Goal: Transaction & Acquisition: Purchase product/service

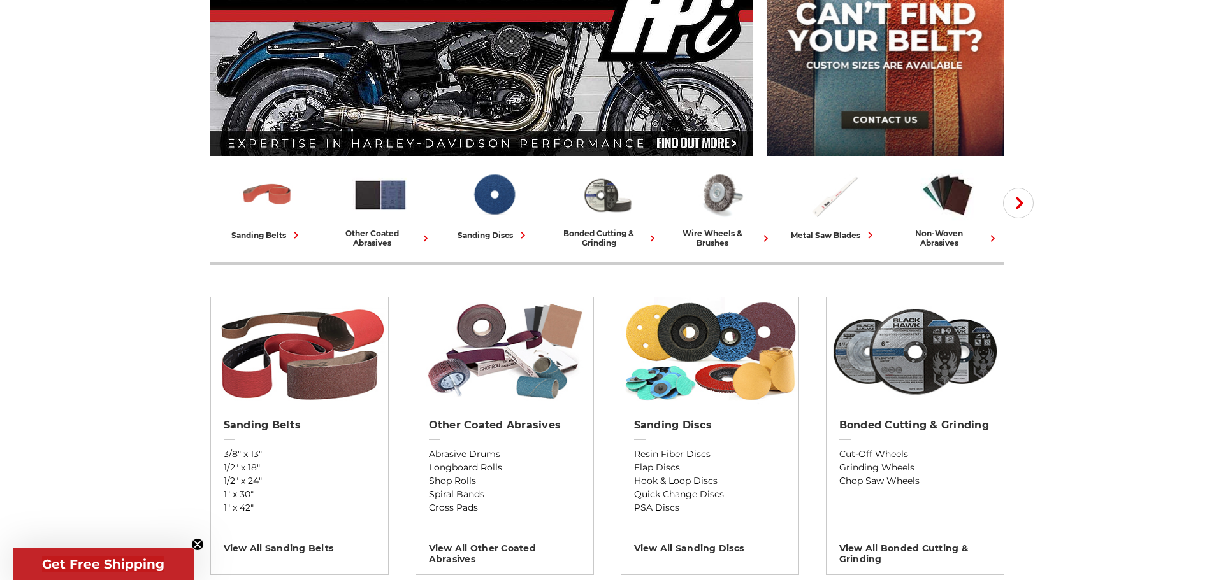
click at [262, 230] on div "sanding belts" at bounding box center [266, 235] width 71 height 13
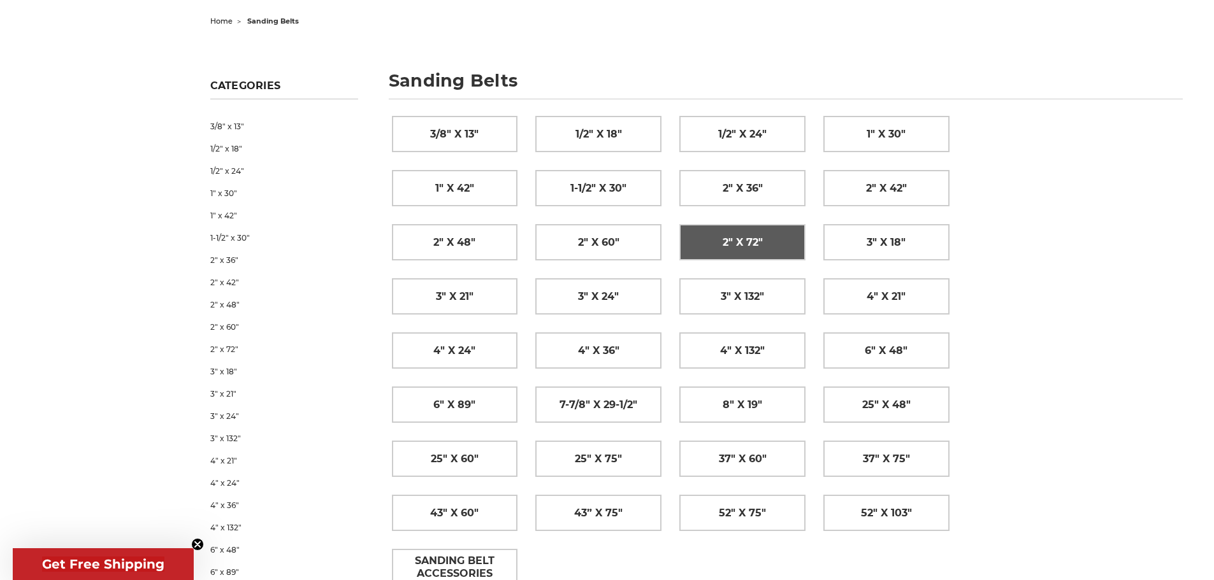
click at [739, 237] on span "2" x 72"" at bounding box center [743, 243] width 40 height 22
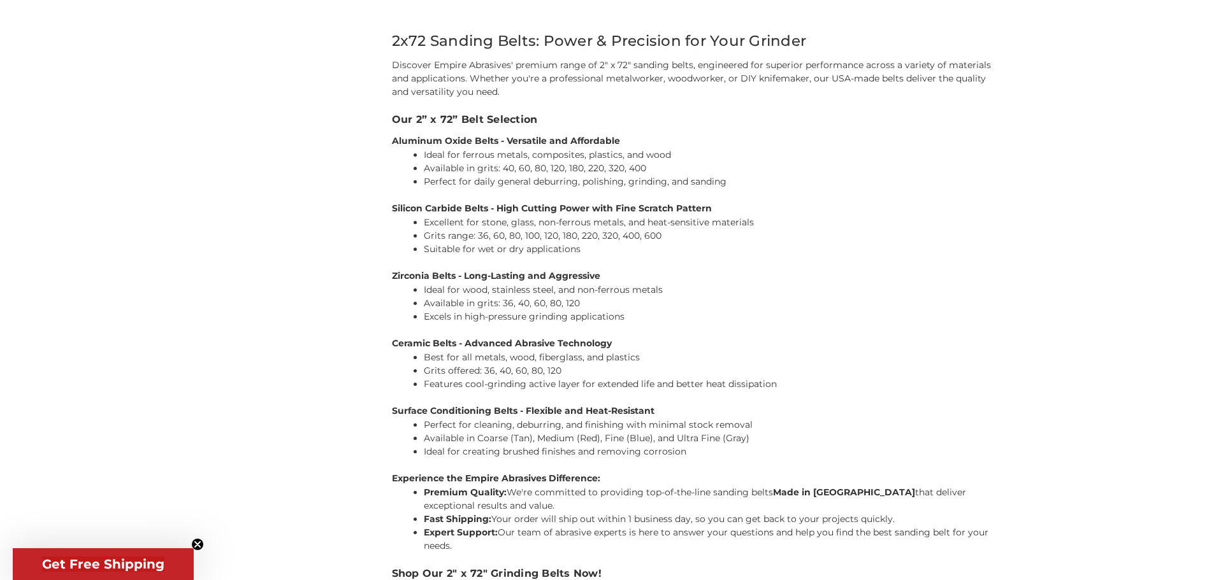
scroll to position [828, 0]
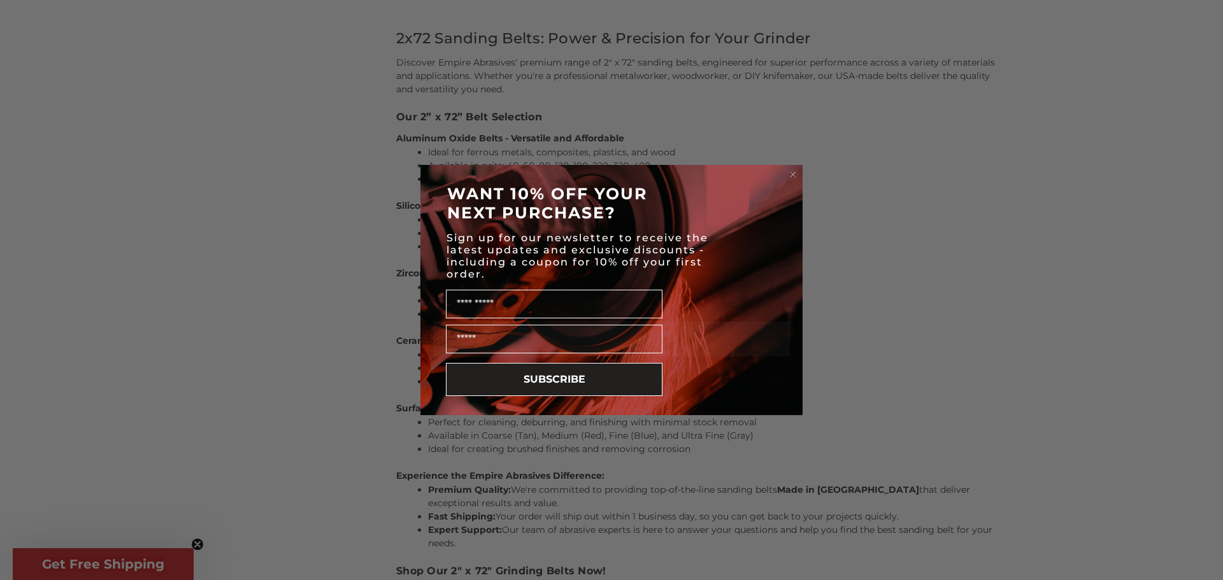
click at [792, 172] on circle "Close dialog" at bounding box center [793, 175] width 12 height 12
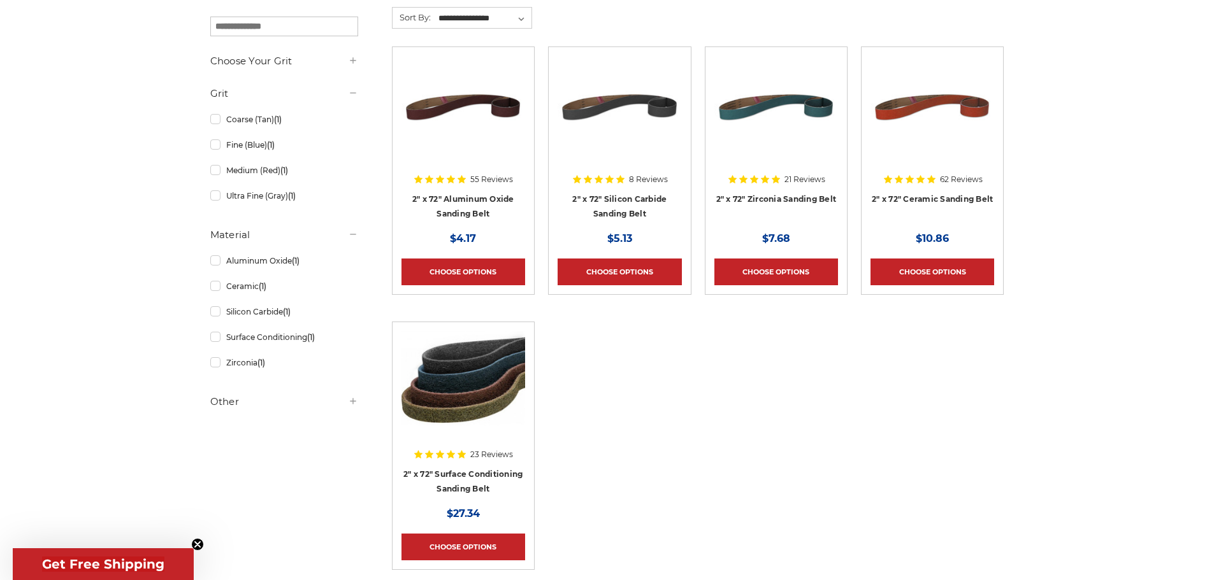
scroll to position [127, 0]
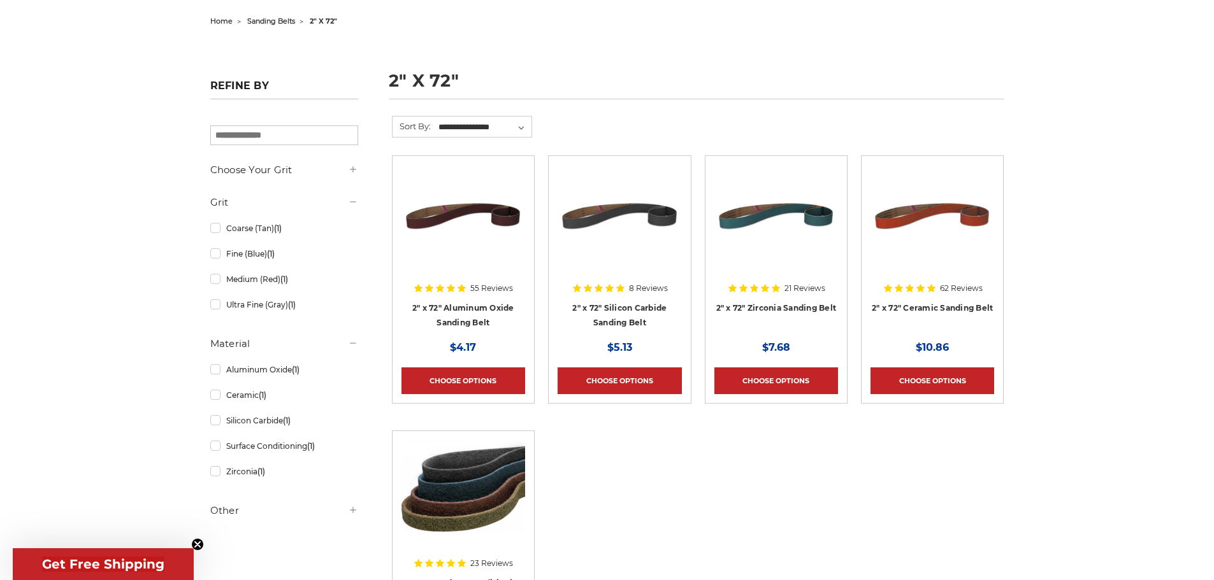
click at [770, 308] on div at bounding box center [776, 246] width 124 height 163
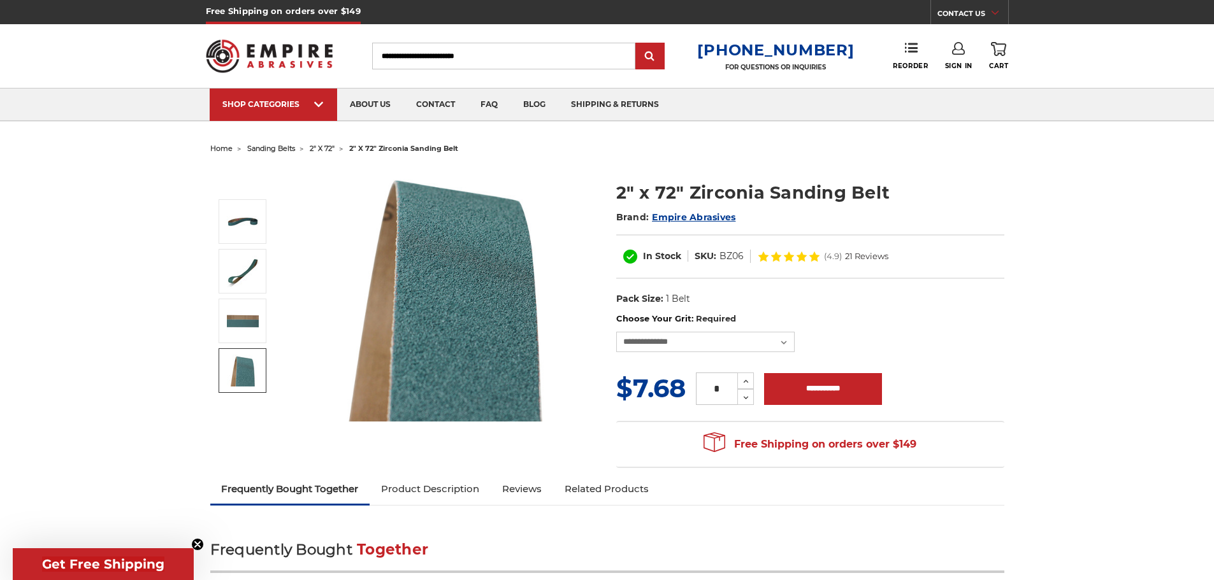
click at [326, 148] on span "2" x 72"" at bounding box center [322, 148] width 25 height 9
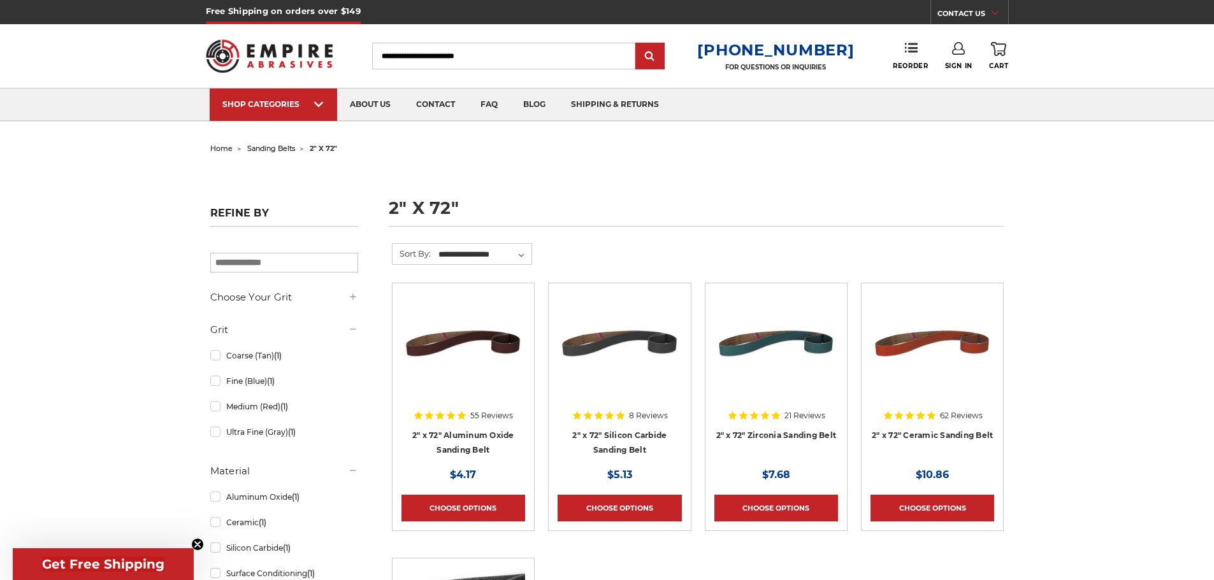
click at [930, 333] on img at bounding box center [932, 343] width 124 height 102
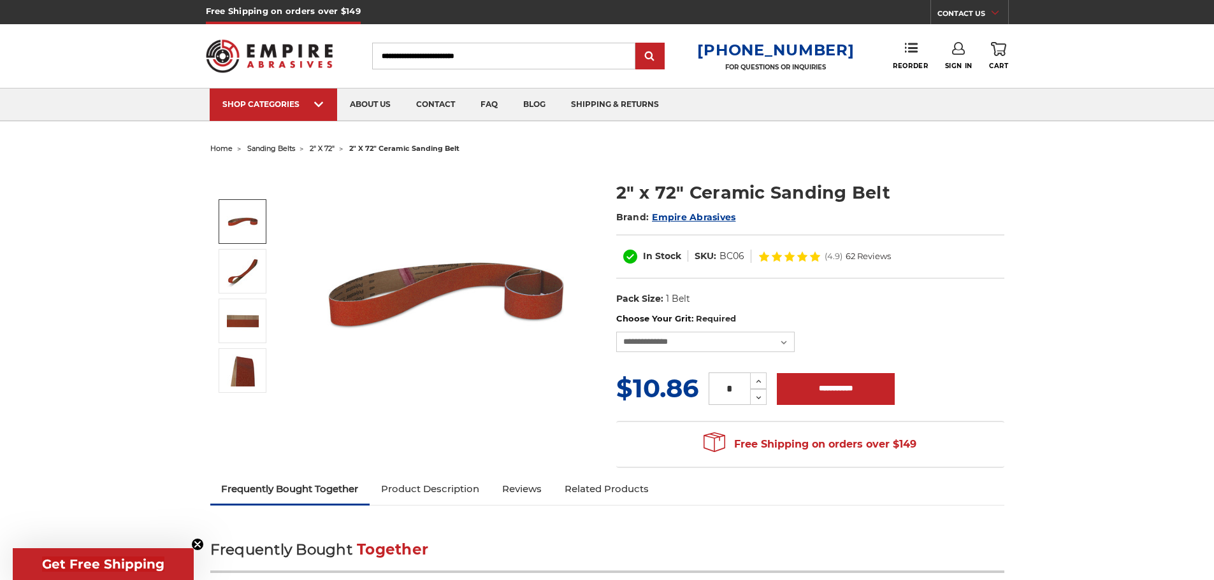
click at [240, 212] on img at bounding box center [243, 222] width 32 height 32
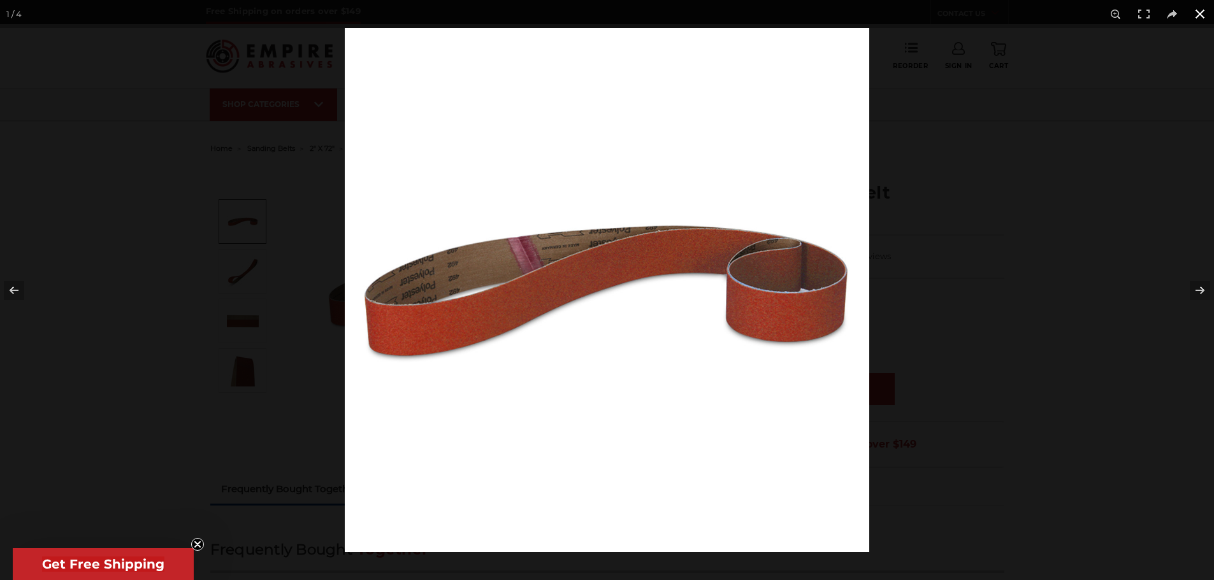
click at [1202, 6] on button at bounding box center [1200, 14] width 28 height 28
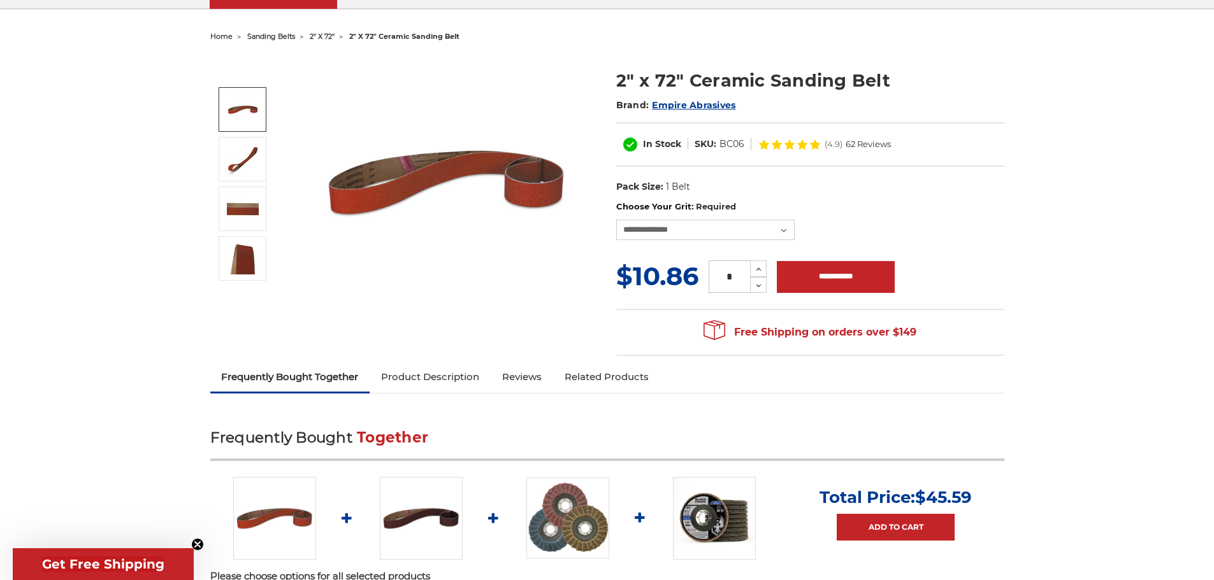
scroll to position [255, 0]
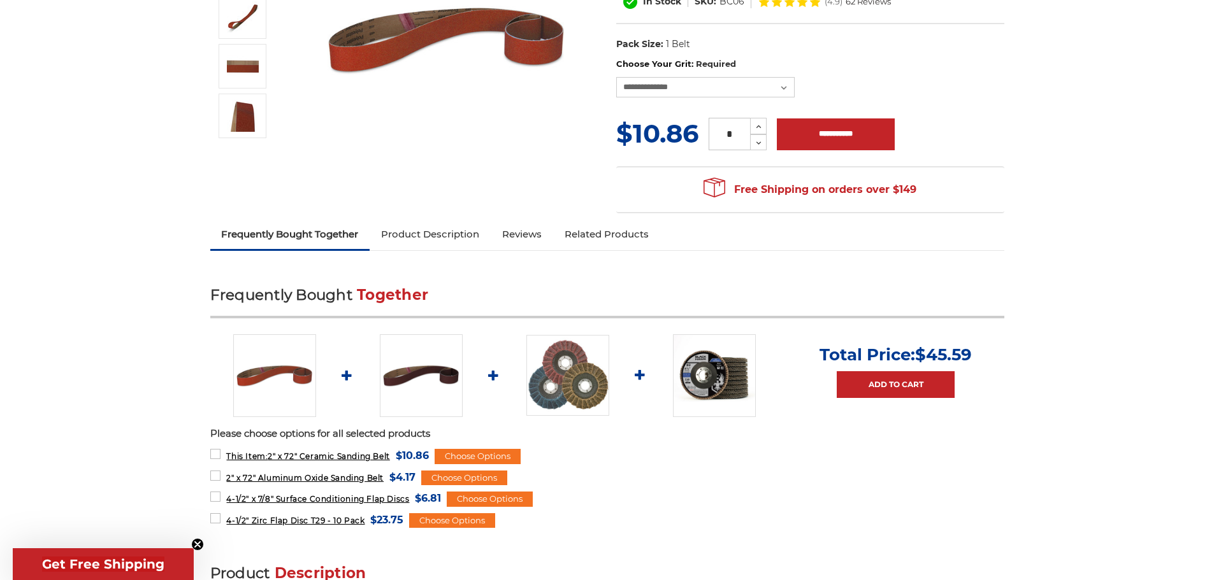
click at [431, 238] on link "Product Description" at bounding box center [430, 234] width 121 height 28
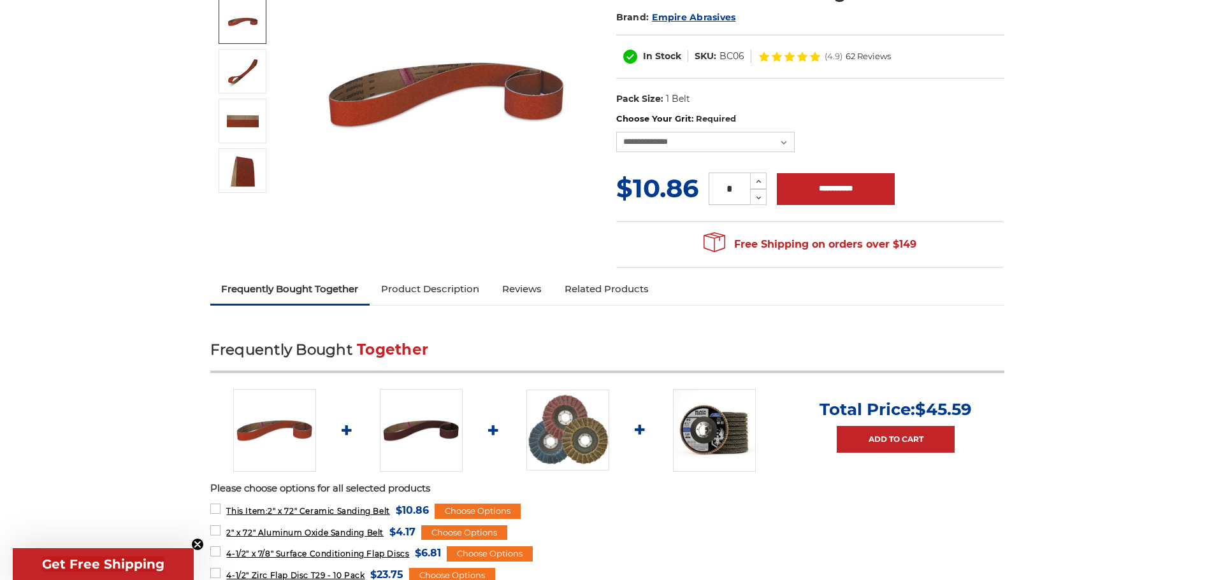
scroll to position [0, 0]
